Goal: Information Seeking & Learning: Learn about a topic

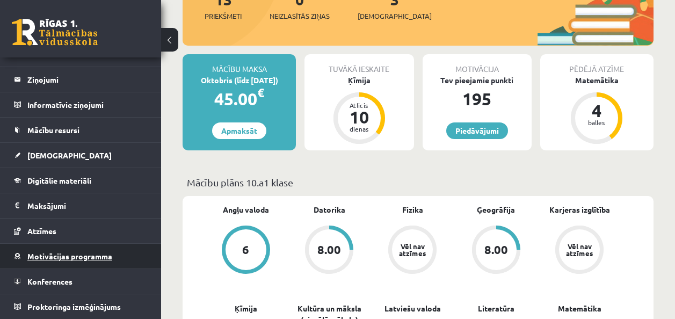
scroll to position [215, 0]
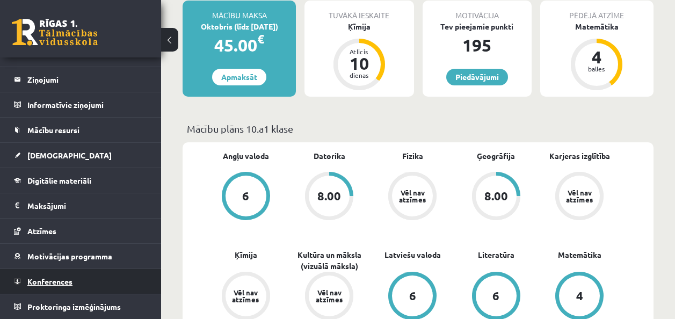
click at [92, 277] on link "Konferences" at bounding box center [81, 281] width 134 height 25
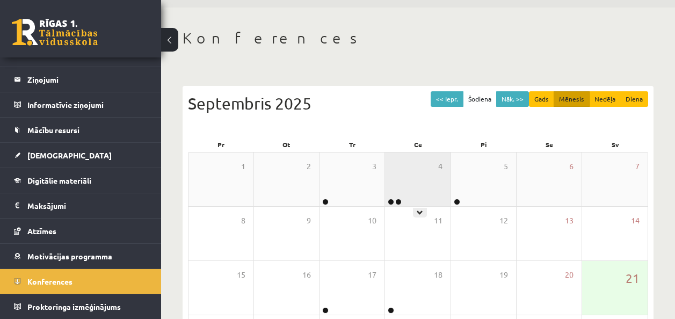
scroll to position [33, 0]
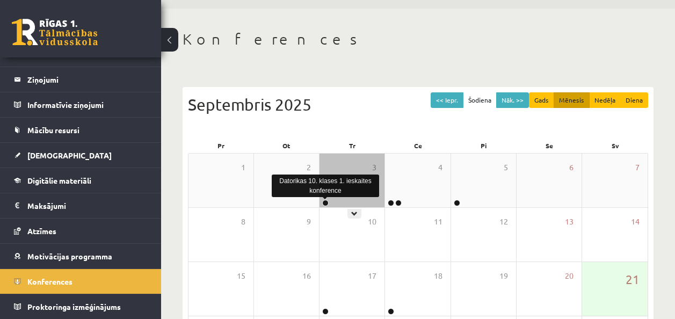
click at [324, 201] on link at bounding box center [325, 203] width 6 height 6
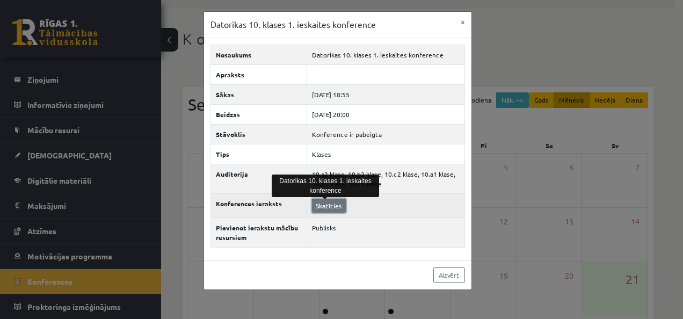
click at [330, 208] on link "Skatīties" at bounding box center [329, 206] width 34 height 14
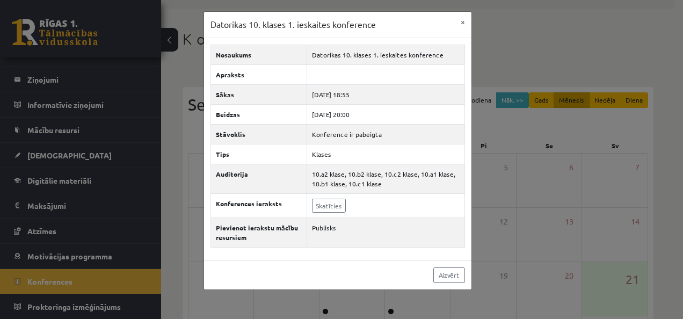
click at [521, 122] on div "Datorikas 10. klases 1. ieskaites konference × Nosaukums Datorikas 10. klases 1…" at bounding box center [341, 159] width 683 height 319
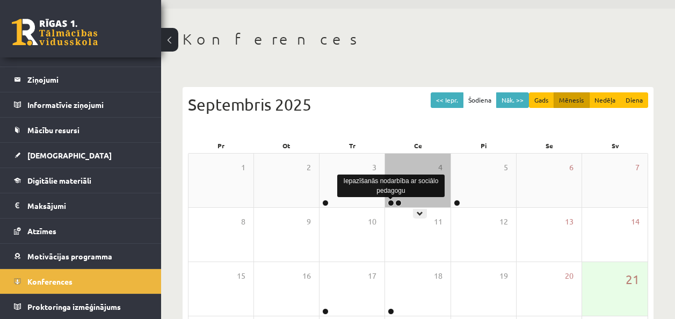
click at [389, 204] on link at bounding box center [391, 203] width 6 height 6
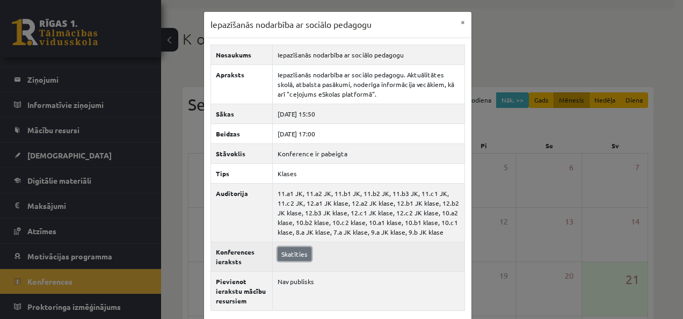
click at [293, 256] on link "Skatīties" at bounding box center [295, 254] width 34 height 14
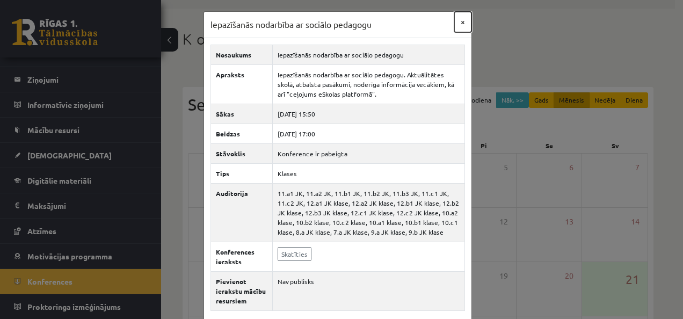
click at [459, 17] on button "×" at bounding box center [462, 22] width 17 height 20
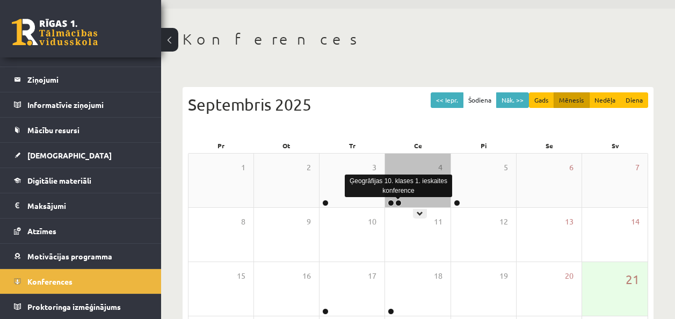
click at [401, 201] on link at bounding box center [398, 203] width 6 height 6
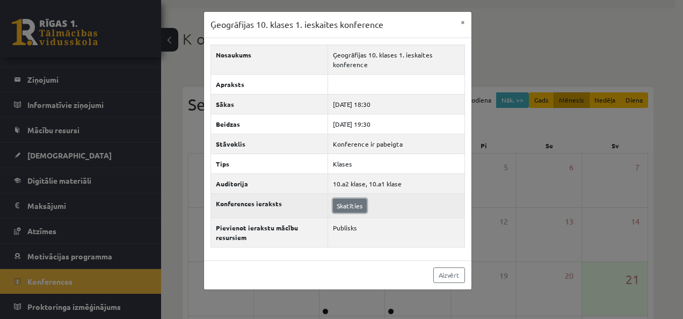
click at [352, 199] on link "Skatīties" at bounding box center [350, 206] width 34 height 14
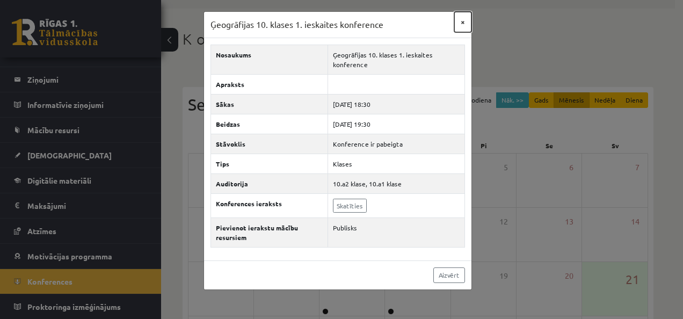
click at [464, 17] on button "×" at bounding box center [462, 22] width 17 height 20
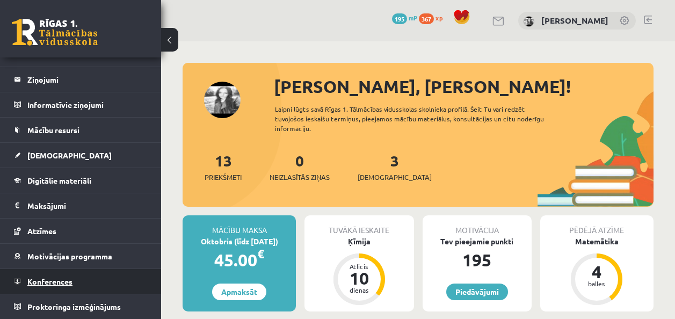
scroll to position [54, 0]
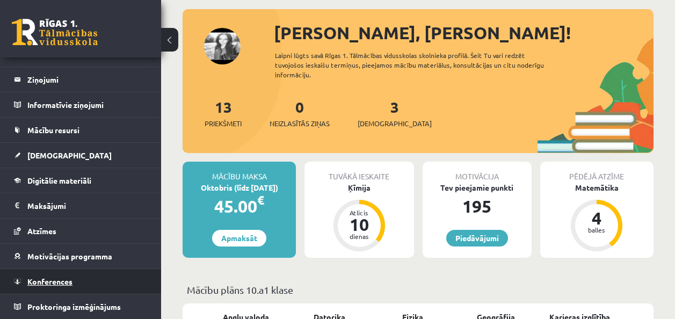
click at [87, 278] on link "Konferences" at bounding box center [81, 281] width 134 height 25
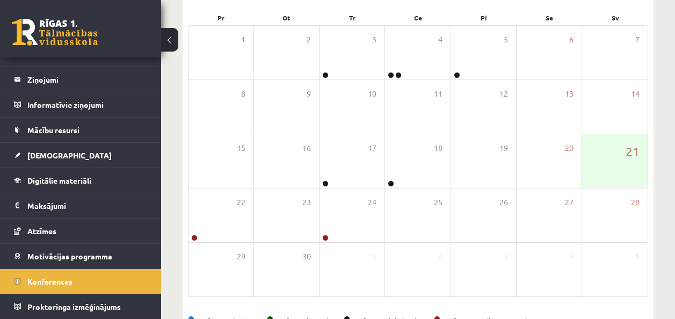
scroll to position [140, 0]
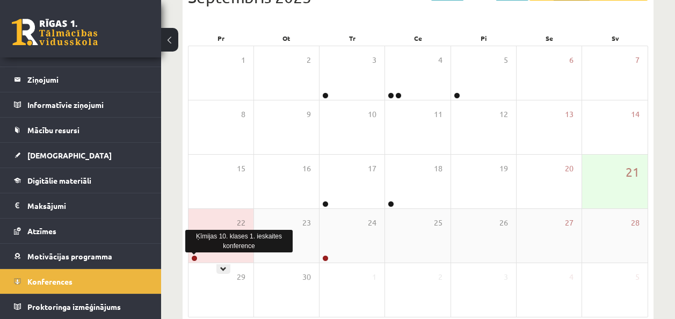
click at [191, 259] on div at bounding box center [194, 259] width 10 height 8
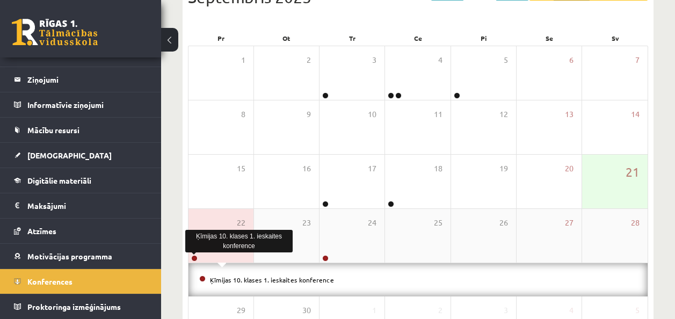
click at [196, 255] on link at bounding box center [194, 258] width 6 height 6
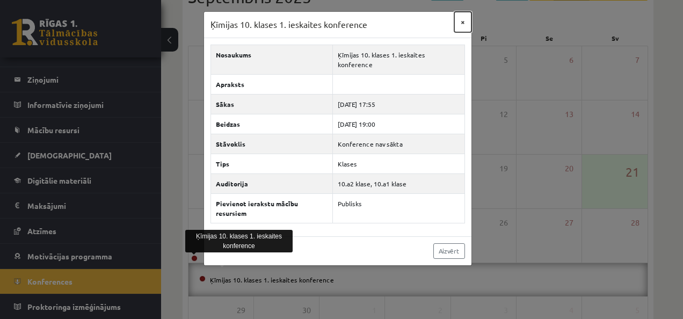
click at [463, 24] on button "×" at bounding box center [462, 22] width 17 height 20
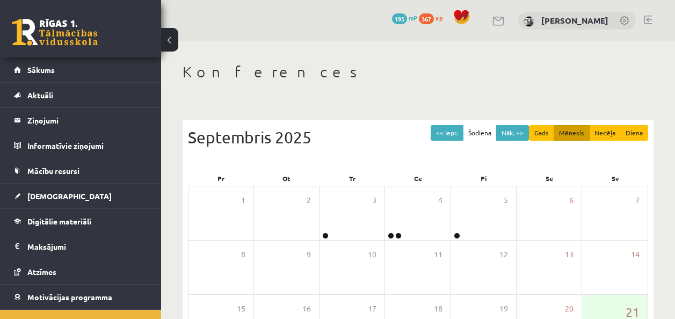
scroll to position [0, 0]
click at [502, 125] on div "<< Iepr. Šodiena Nāk. >> Gads Mēnesis Nedēļa Diena [DATE] Pr Ot Tr Ce Pi Se Sv …" at bounding box center [418, 306] width 471 height 372
click at [510, 128] on button "Nāk. >>" at bounding box center [512, 133] width 33 height 16
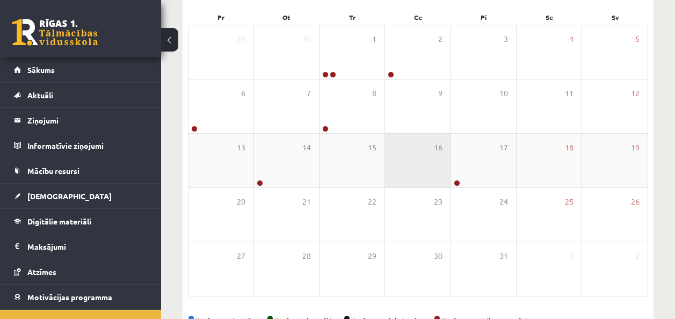
scroll to position [107, 0]
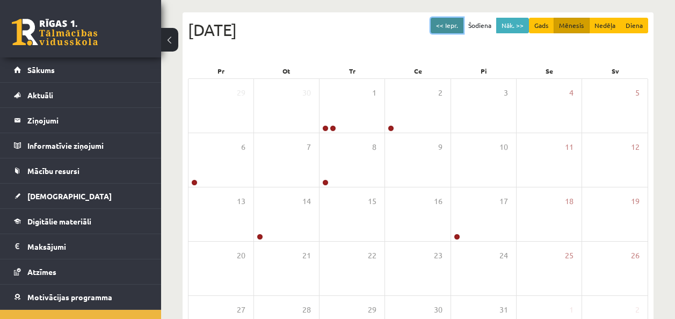
click at [453, 27] on button "<< Iepr." at bounding box center [447, 26] width 33 height 16
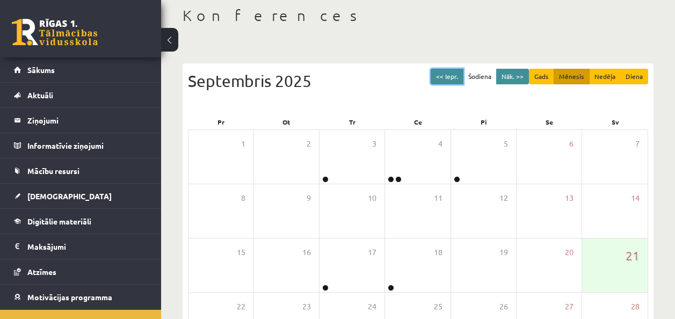
scroll to position [0, 0]
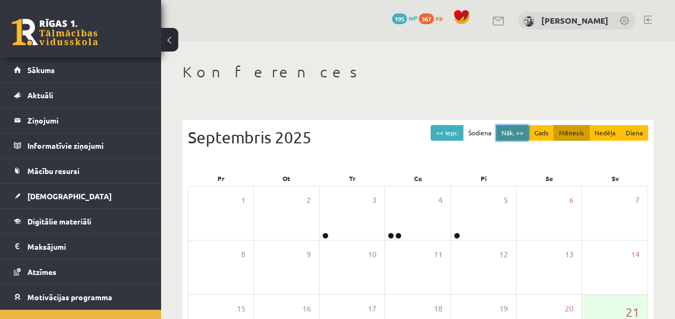
click at [519, 128] on button "Nāk. >>" at bounding box center [512, 133] width 33 height 16
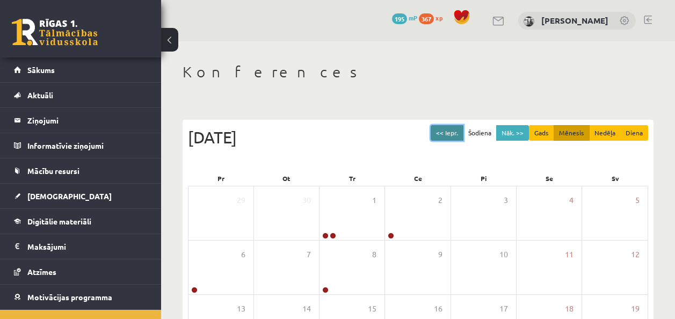
click at [457, 126] on button "<< Iepr." at bounding box center [447, 133] width 33 height 16
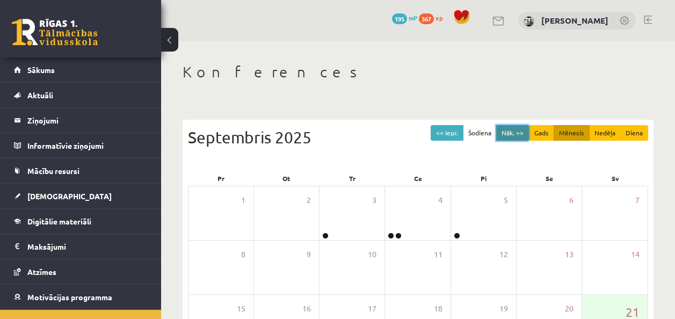
click at [516, 130] on button "Nāk. >>" at bounding box center [512, 133] width 33 height 16
